Goal: Information Seeking & Learning: Learn about a topic

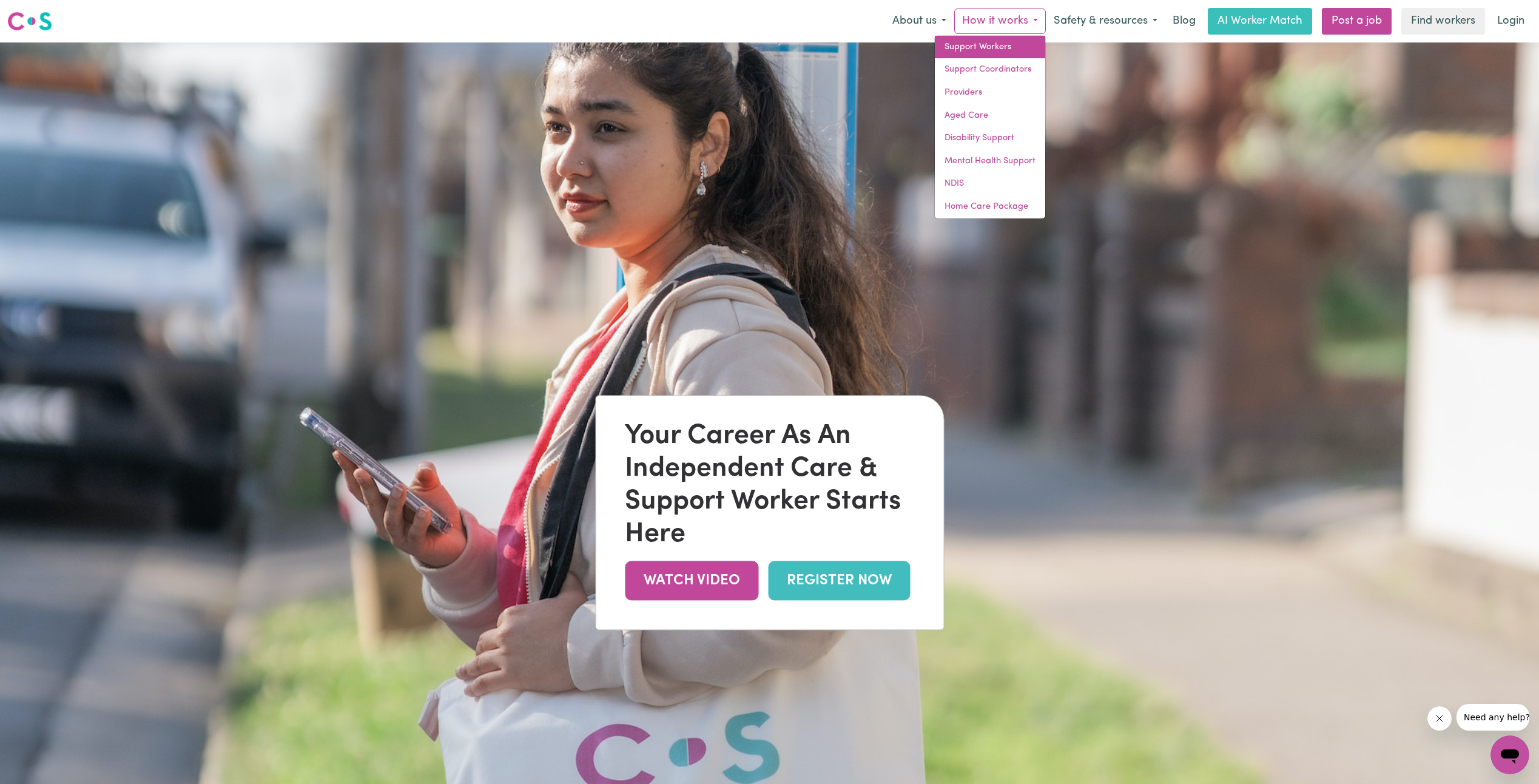
click at [1003, 47] on link "Support Workers" at bounding box center [990, 47] width 110 height 23
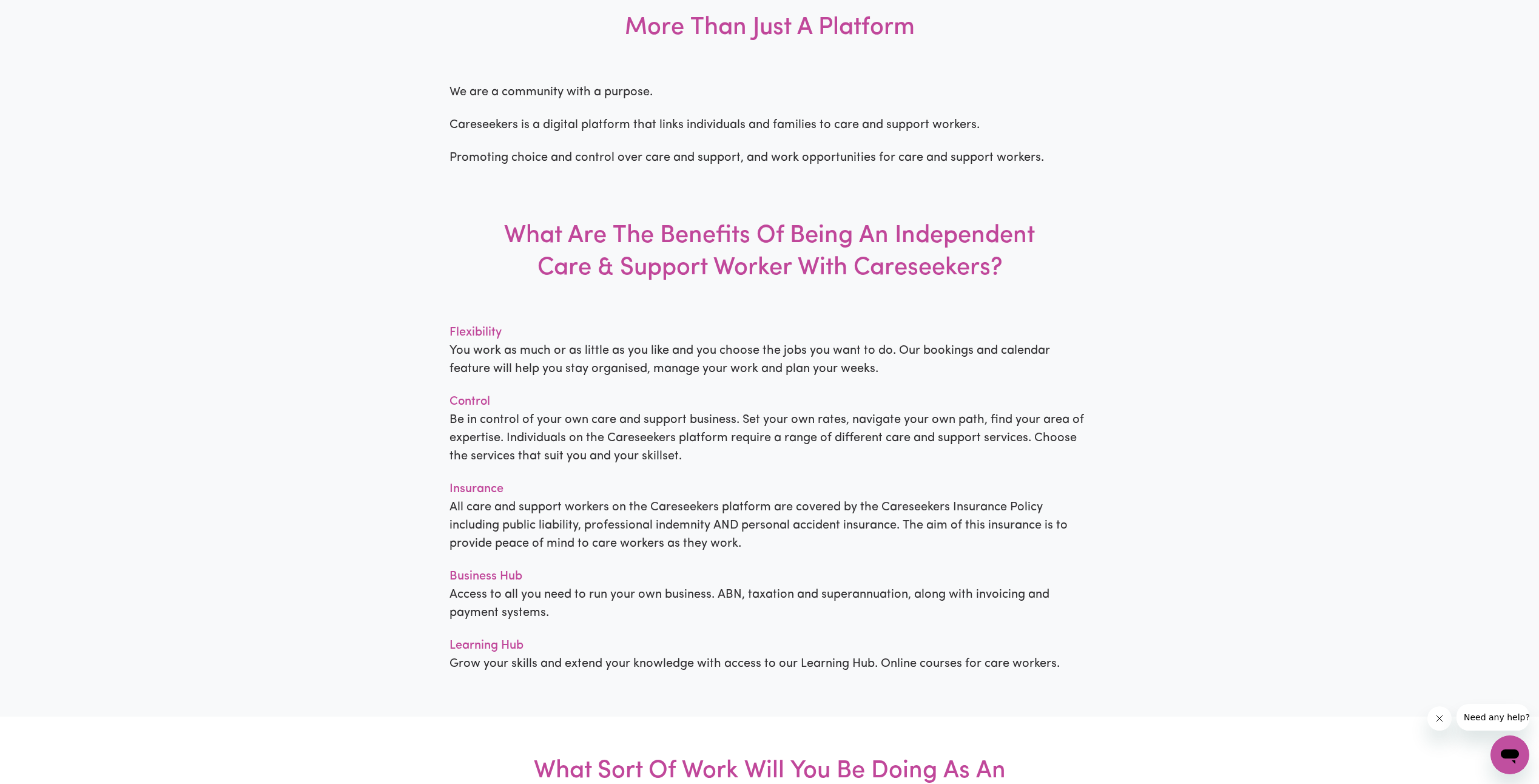
scroll to position [1456, 0]
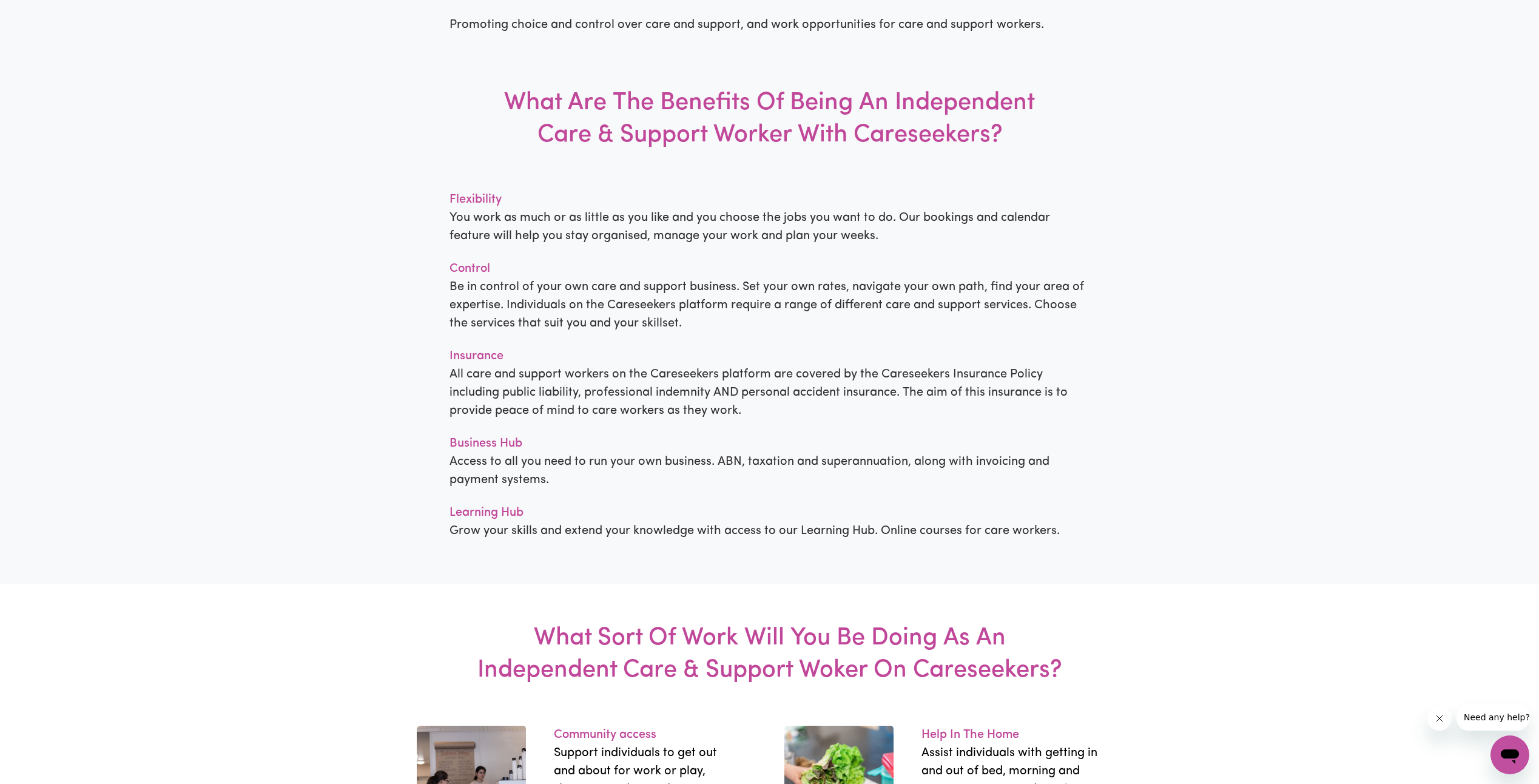
click at [1307, 407] on div "More Than Just A Platform We are a community with a purpose. Careseekers is a d…" at bounding box center [770, 212] width 1539 height 743
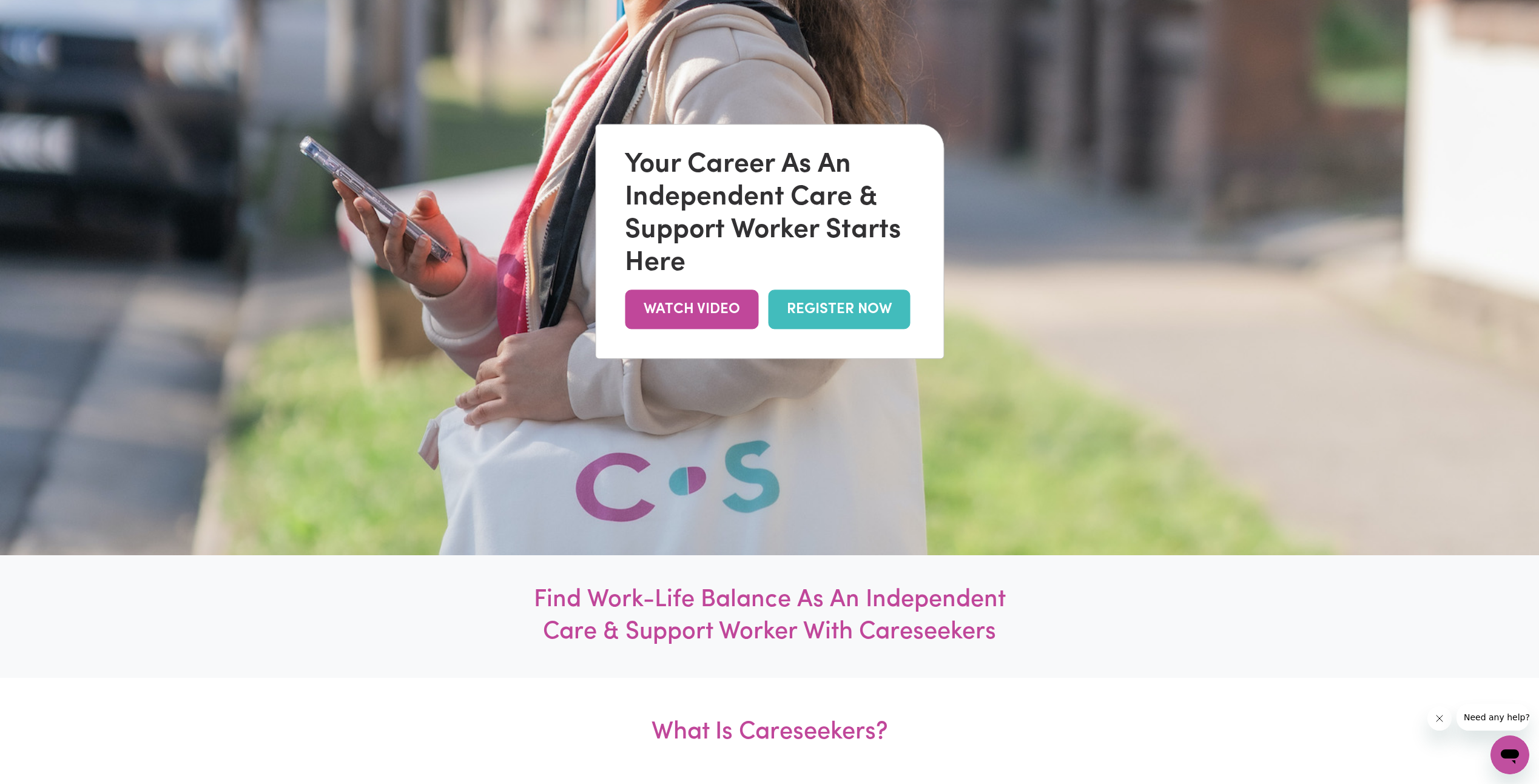
scroll to position [0, 0]
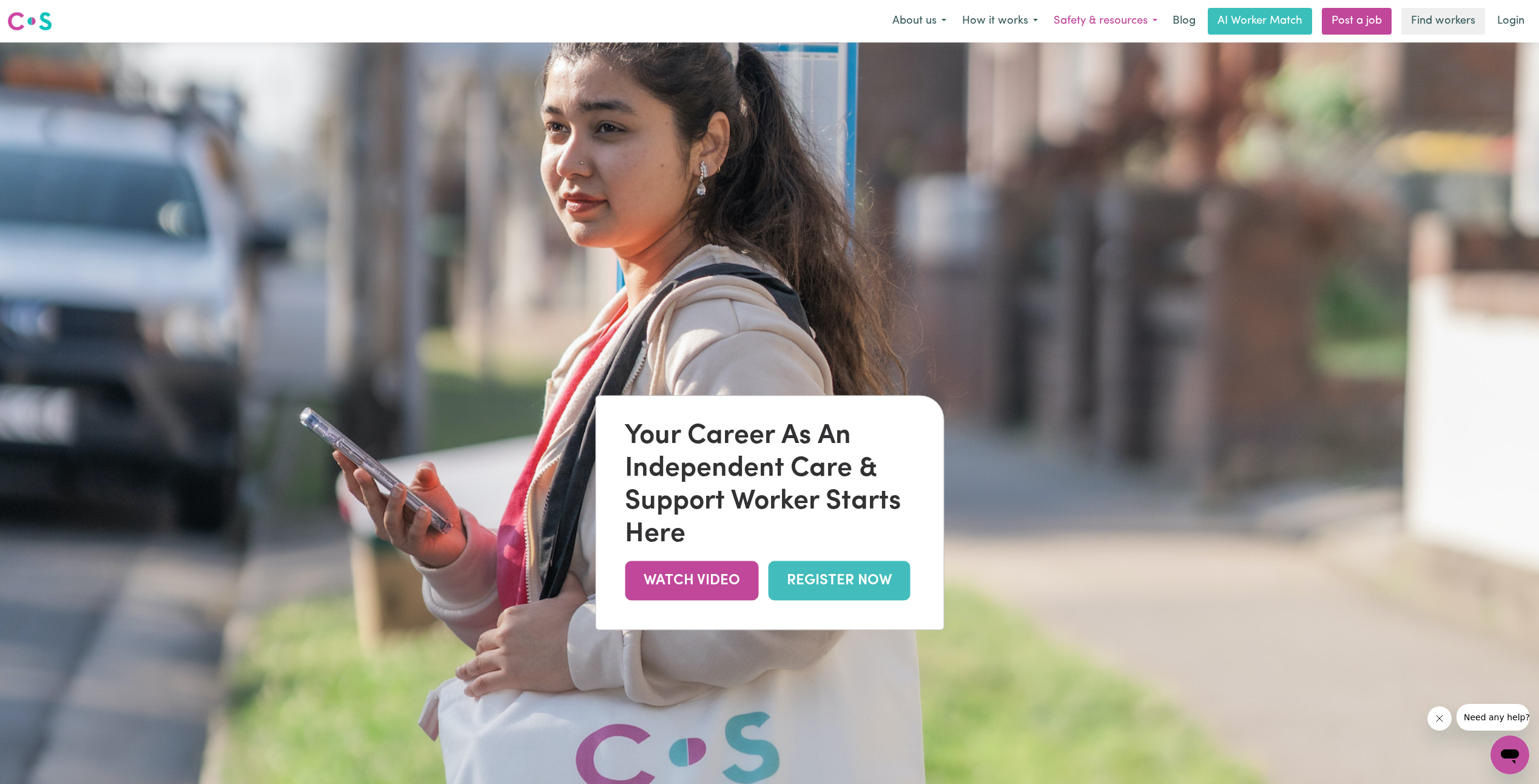
click at [1081, 21] on button "Safety & resources" at bounding box center [1105, 21] width 120 height 25
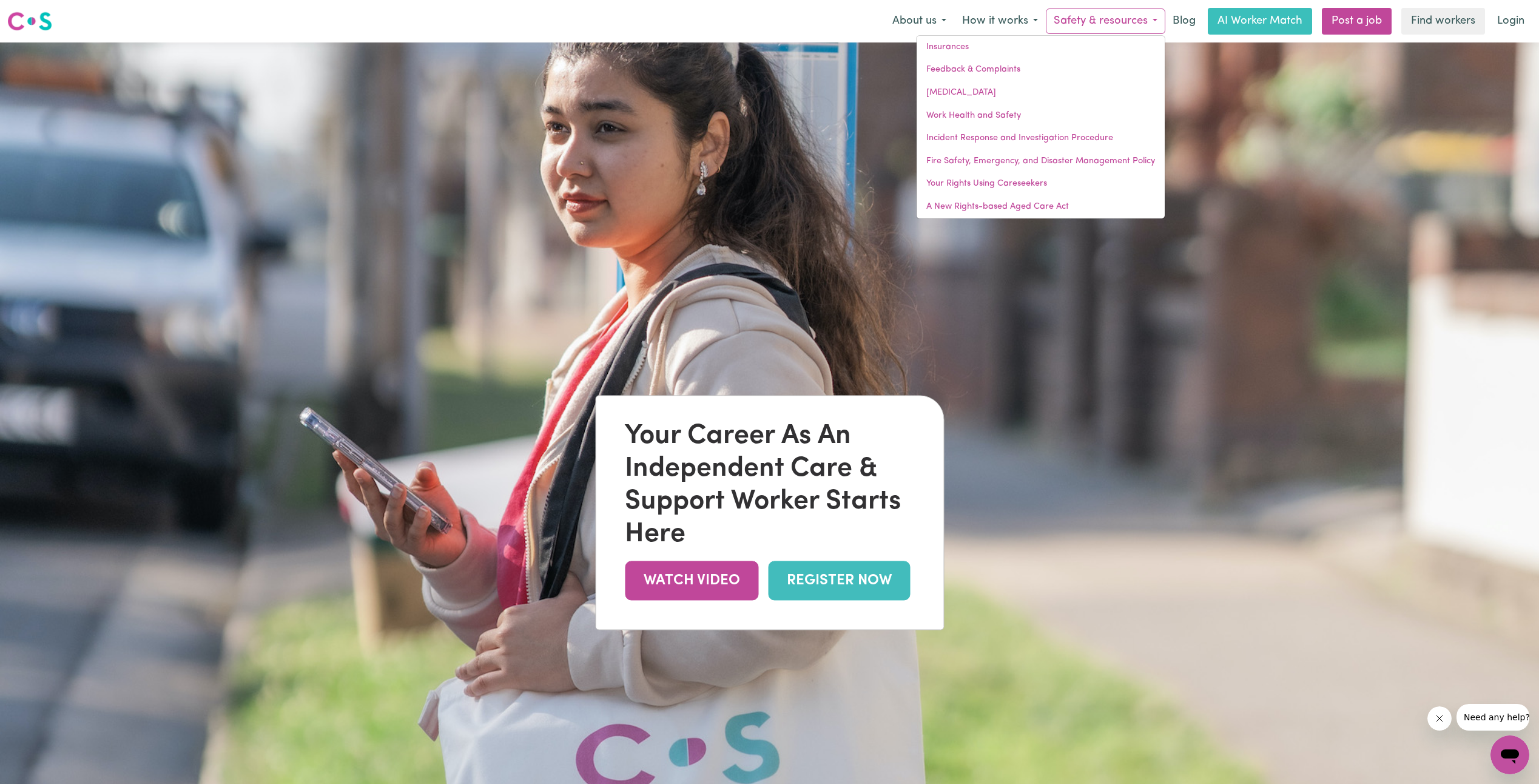
click at [1081, 21] on button "Safety & resources" at bounding box center [1105, 21] width 120 height 25
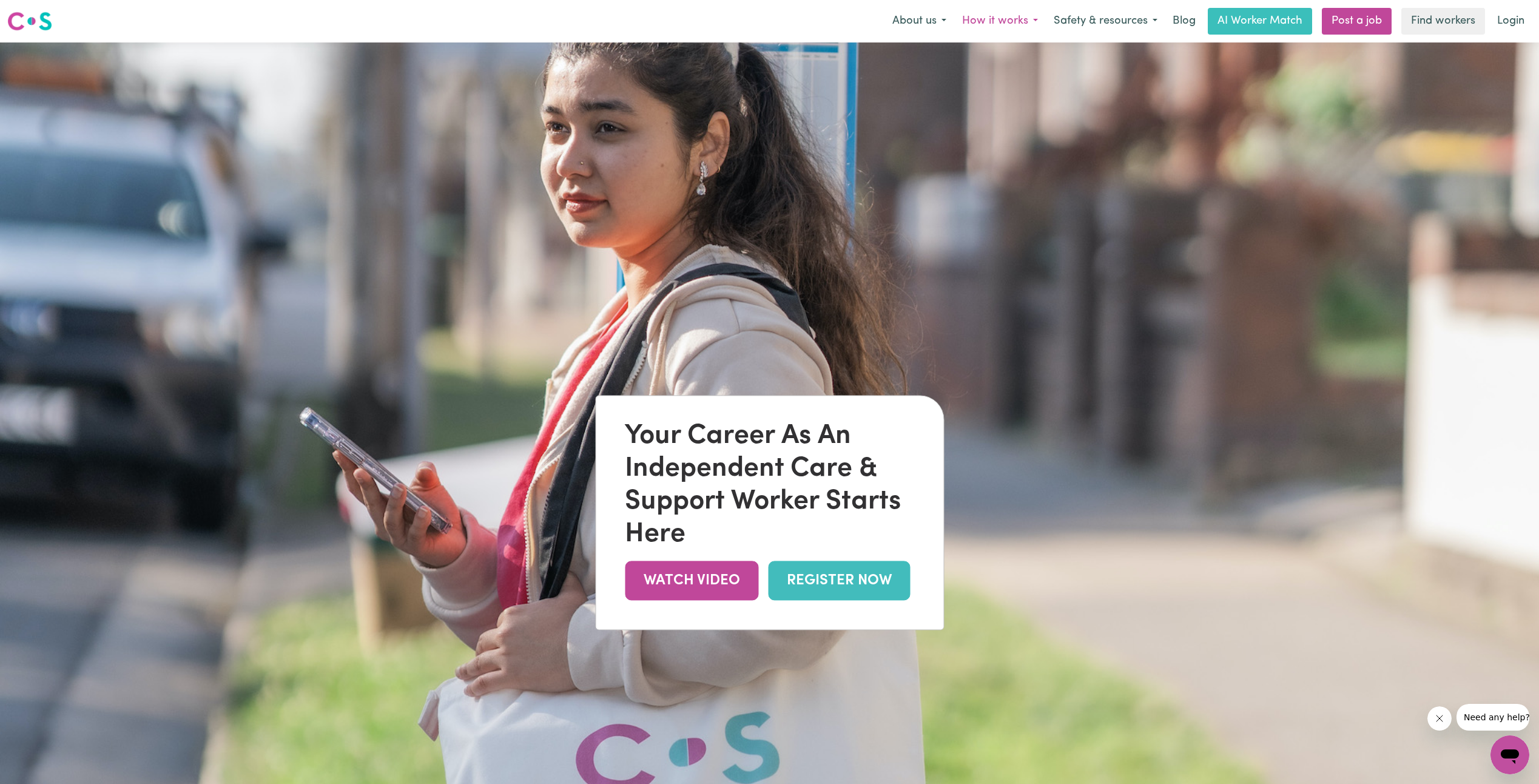
click at [1031, 26] on button "How it works" at bounding box center [1000, 21] width 92 height 25
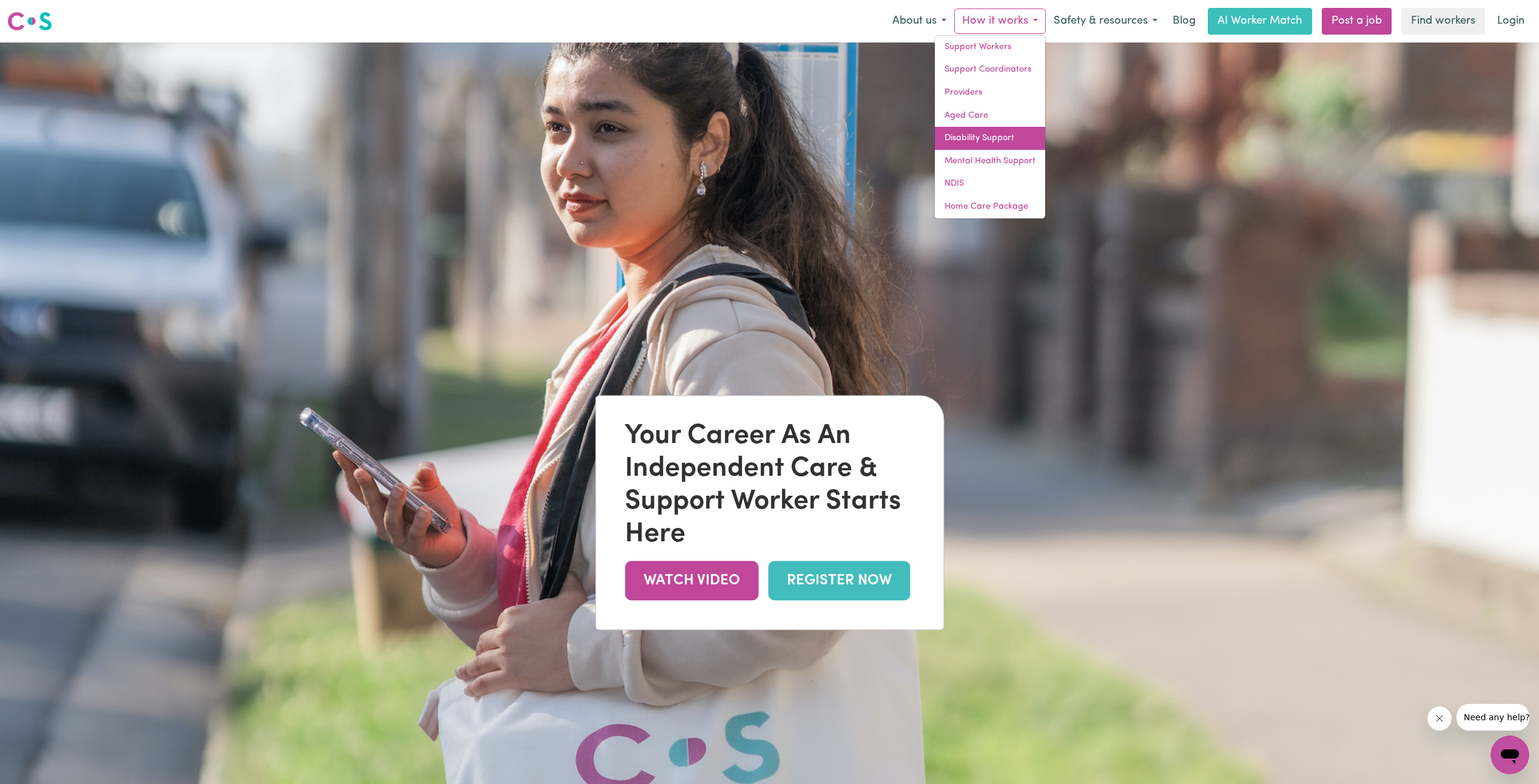
click at [969, 135] on link "Disability Support" at bounding box center [990, 138] width 110 height 23
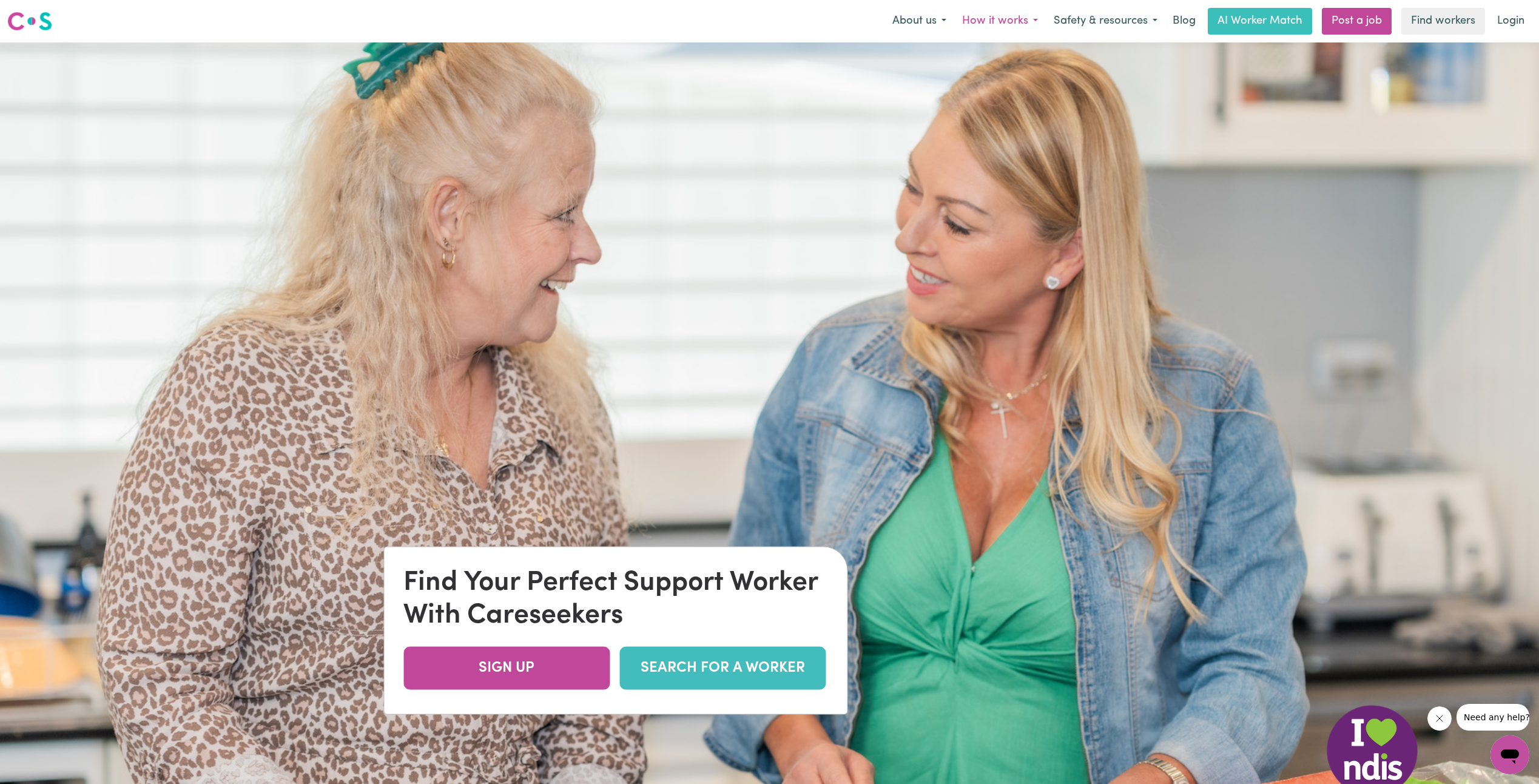
click at [1009, 18] on button "How it works" at bounding box center [1000, 21] width 92 height 25
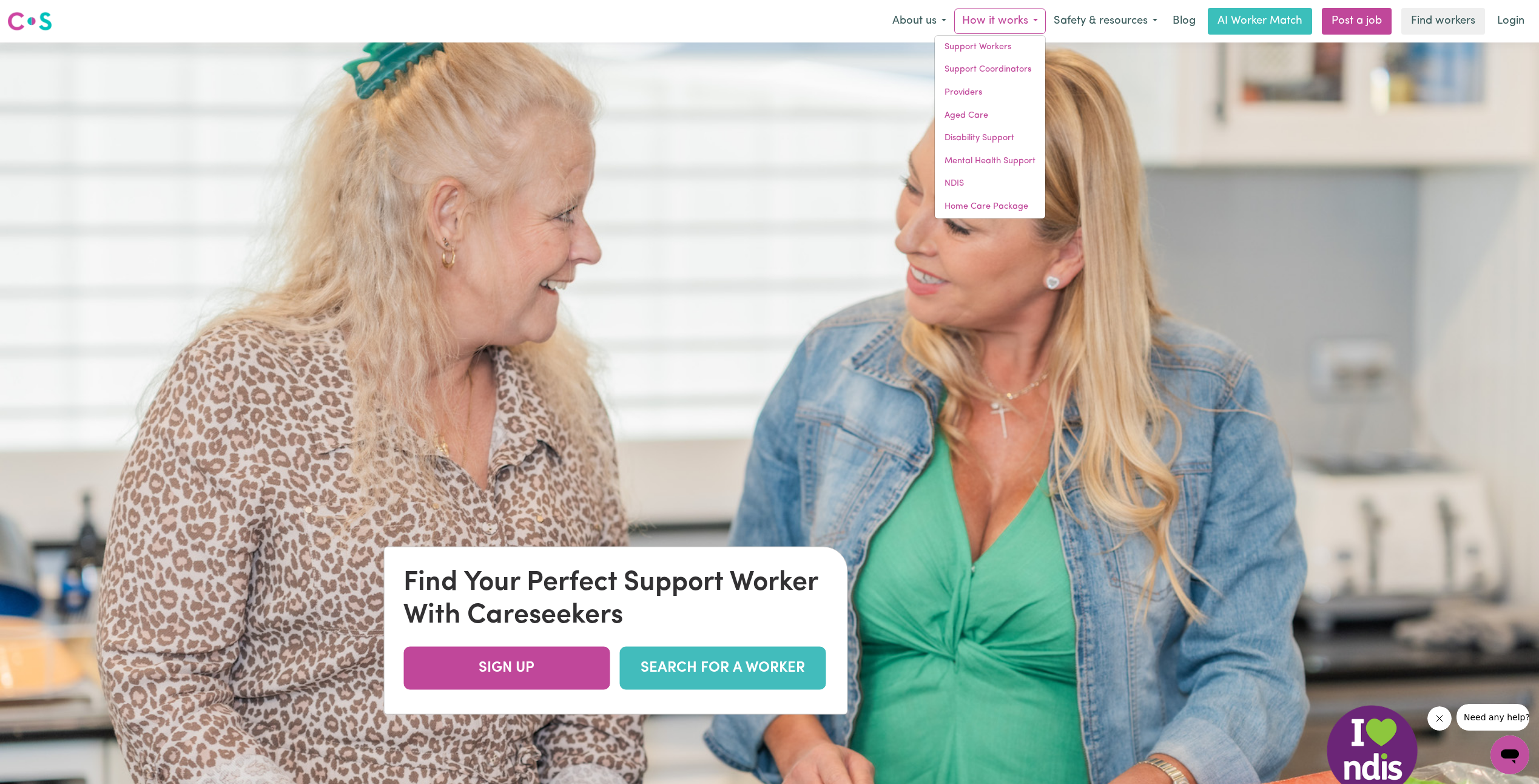
click at [1009, 18] on button "How it works" at bounding box center [1000, 21] width 92 height 25
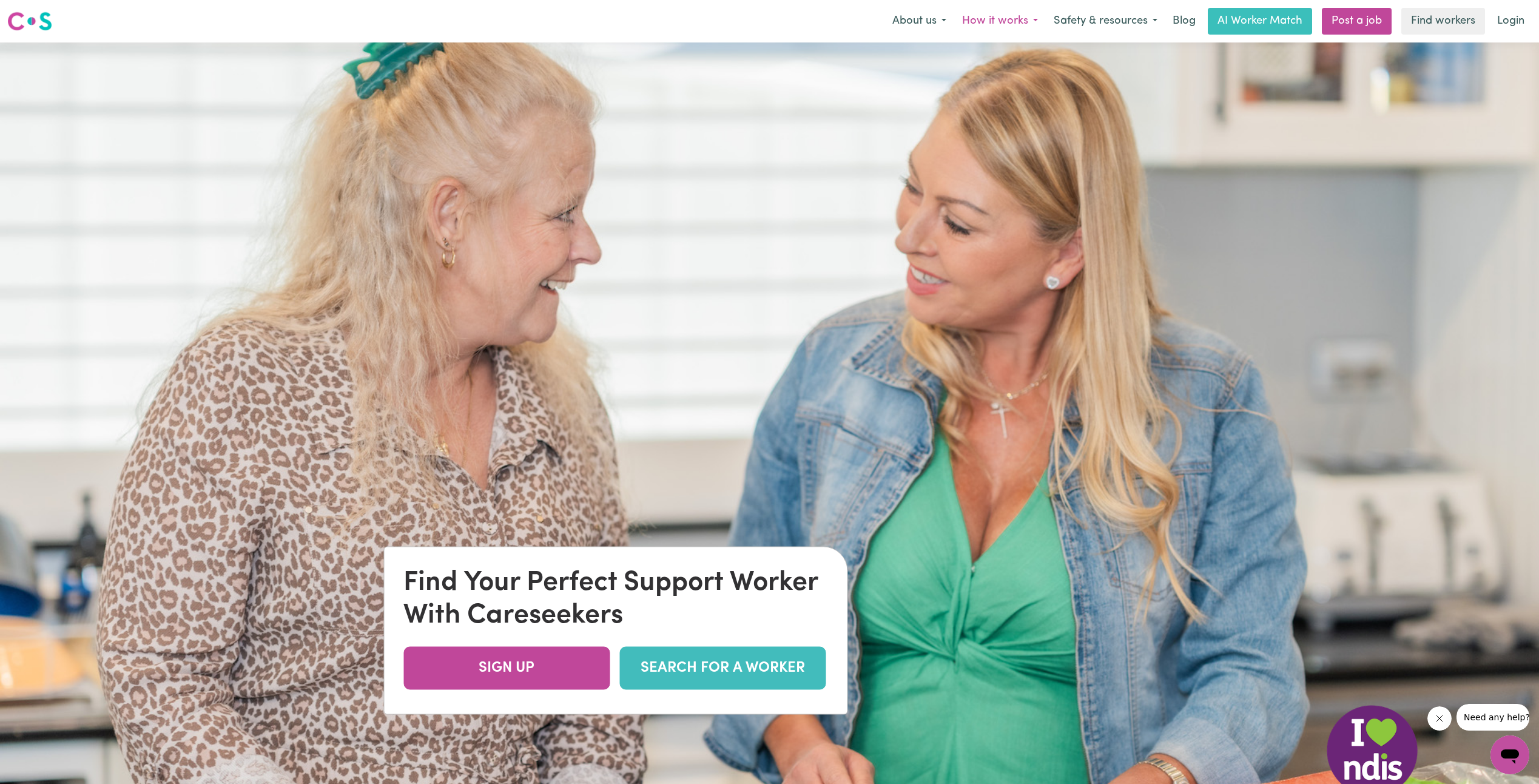
click at [985, 21] on button "How it works" at bounding box center [1000, 21] width 92 height 25
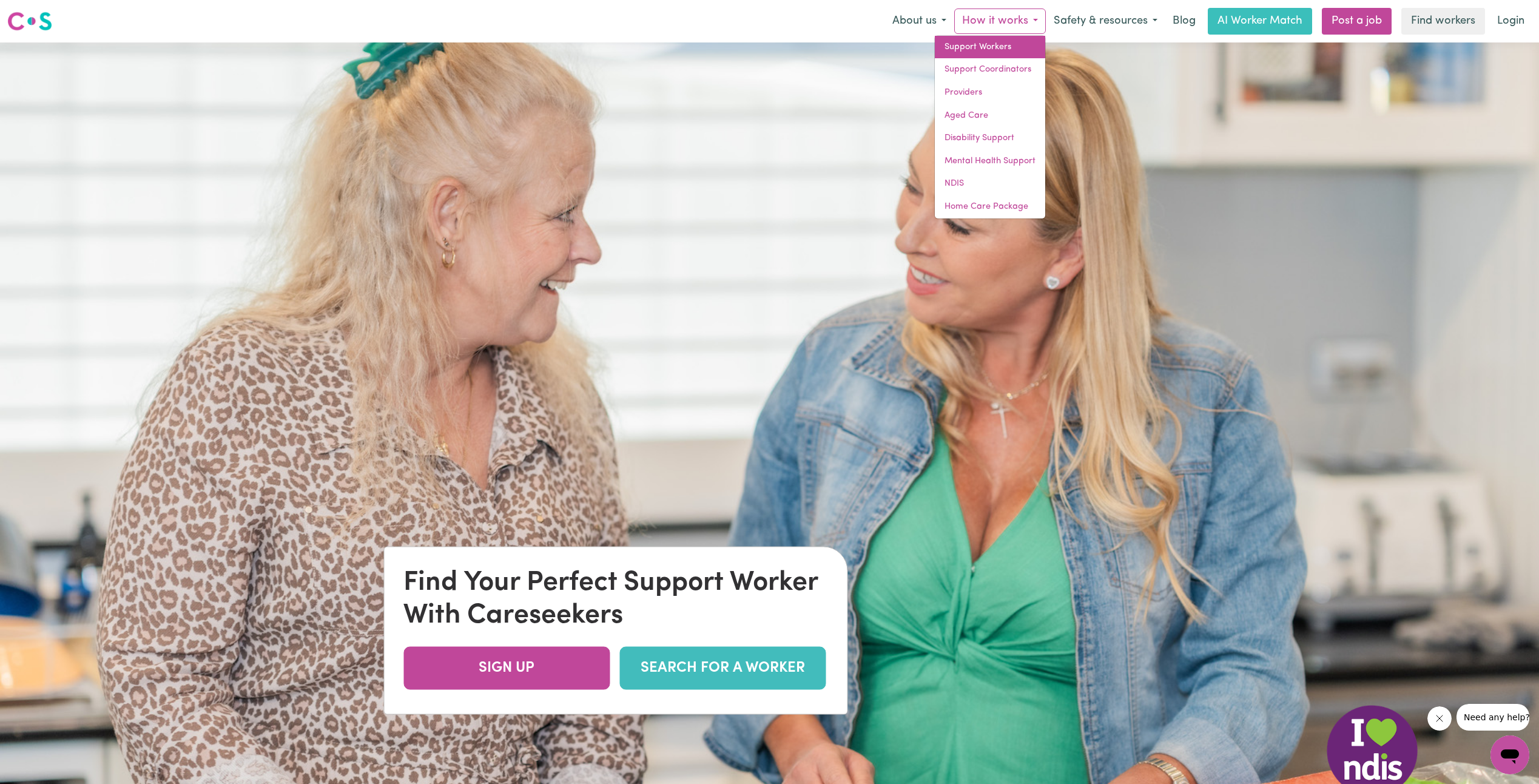
click at [987, 46] on link "Support Workers" at bounding box center [990, 47] width 110 height 23
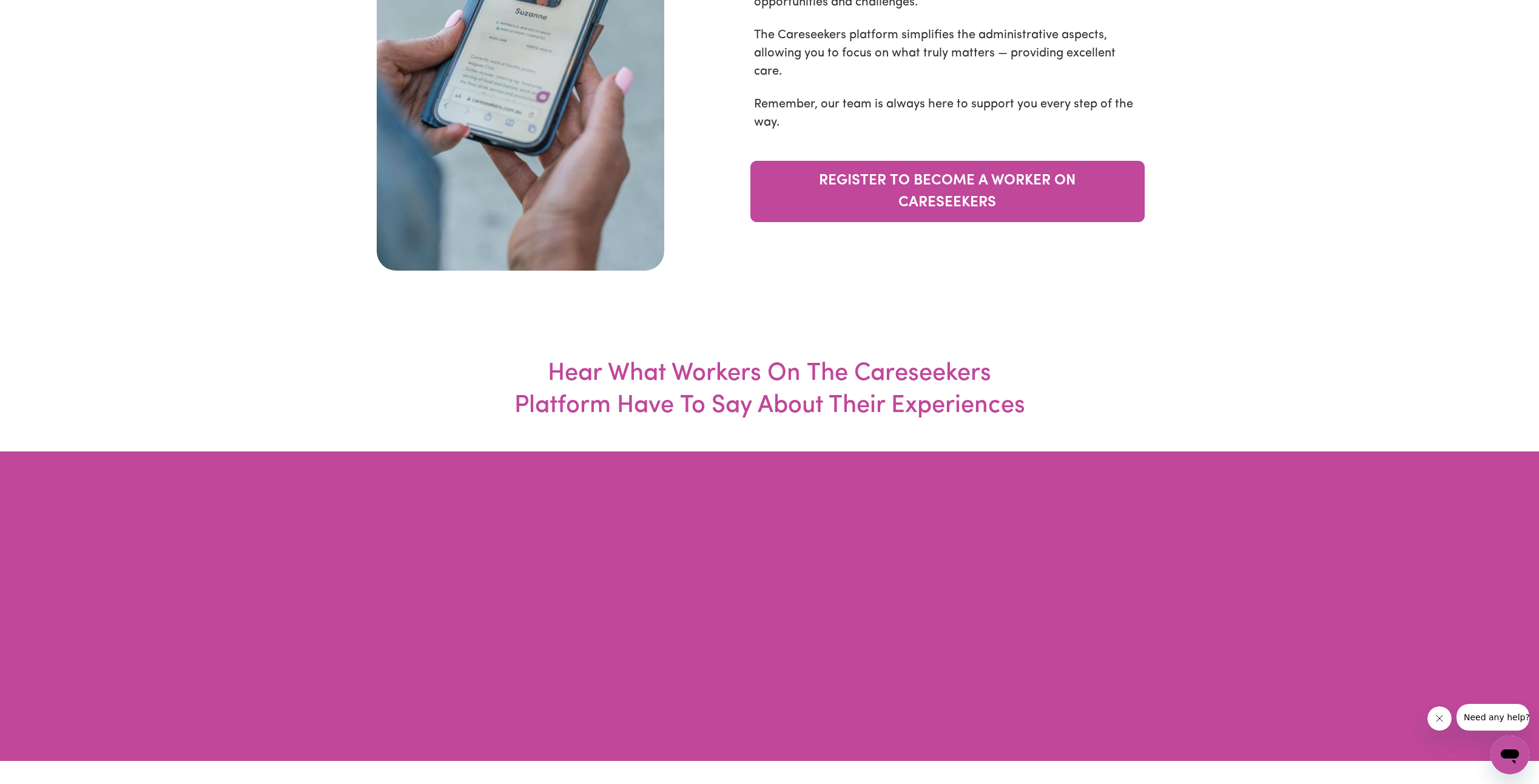
scroll to position [4246, 0]
